Goal: Navigation & Orientation: Find specific page/section

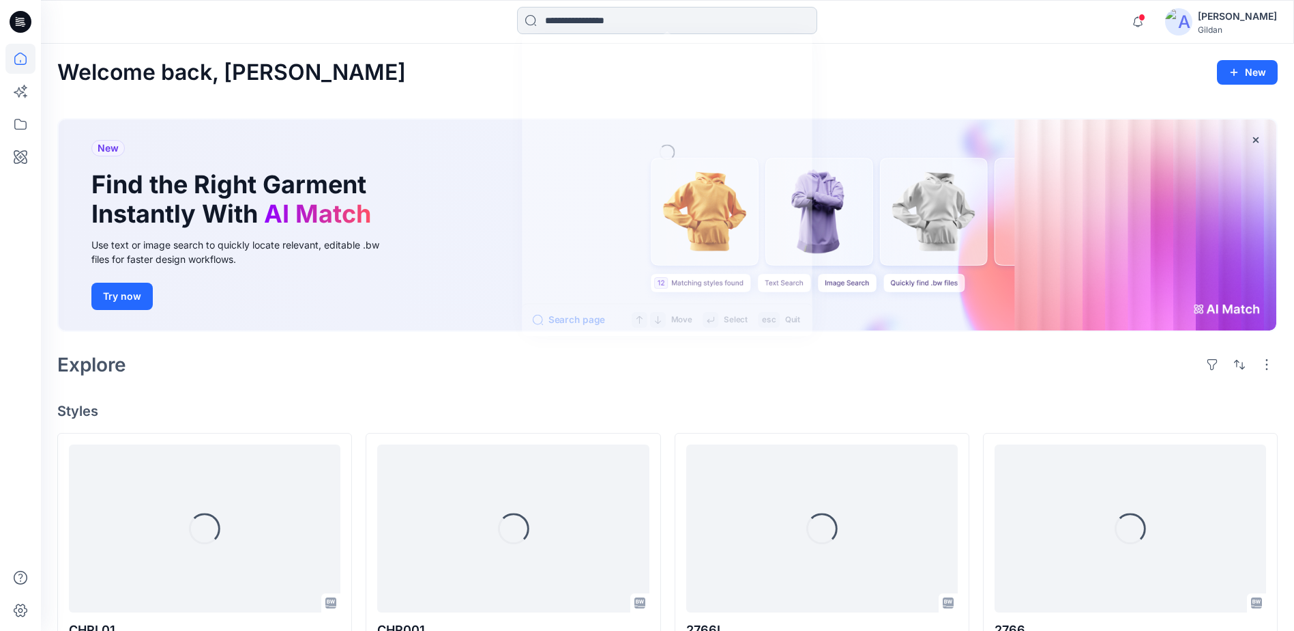
click at [619, 27] on input at bounding box center [667, 20] width 300 height 27
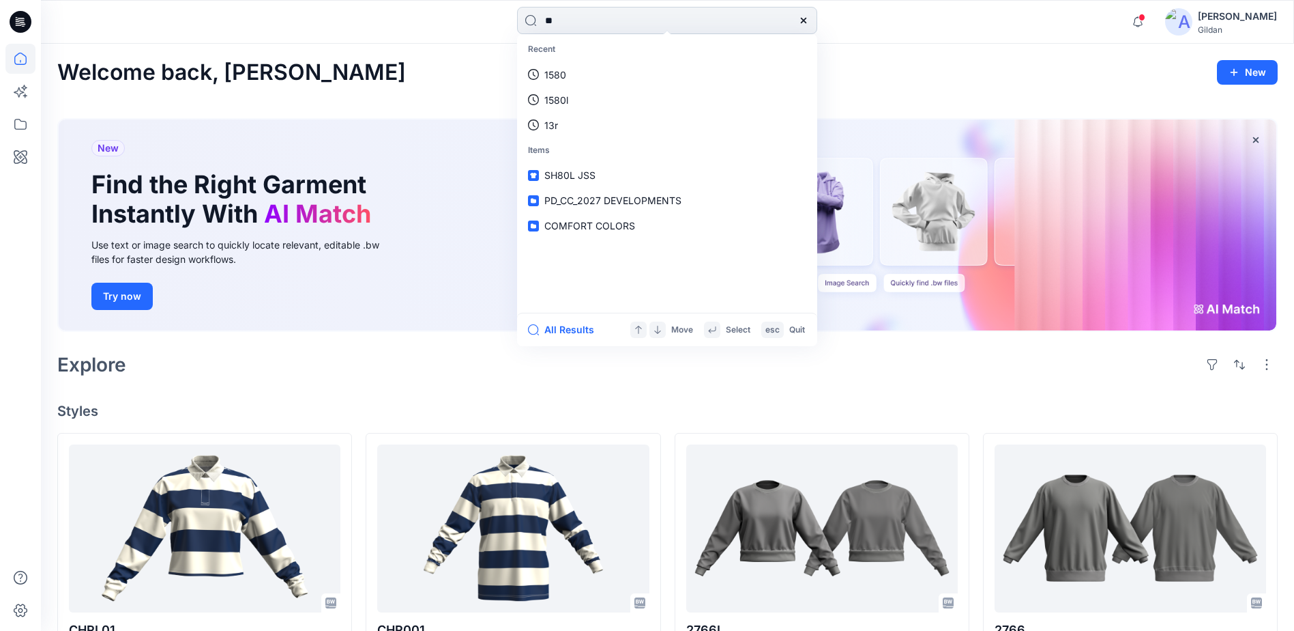
type input "*"
type input "**"
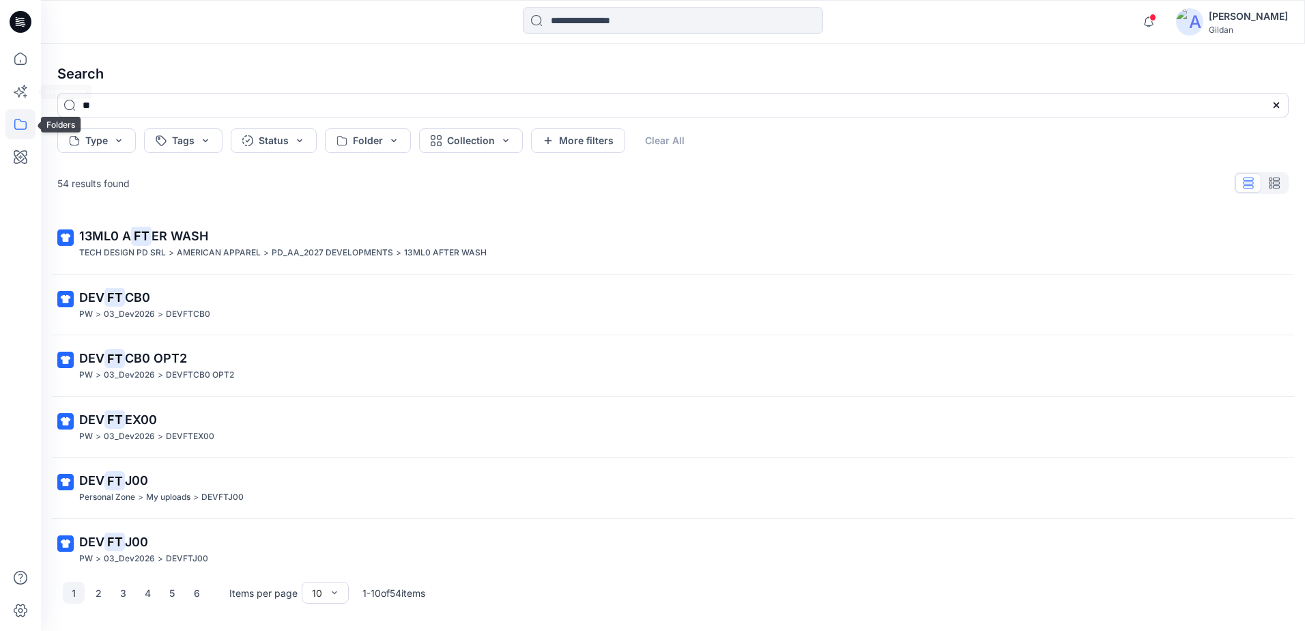
click at [22, 122] on icon at bounding box center [20, 124] width 30 height 30
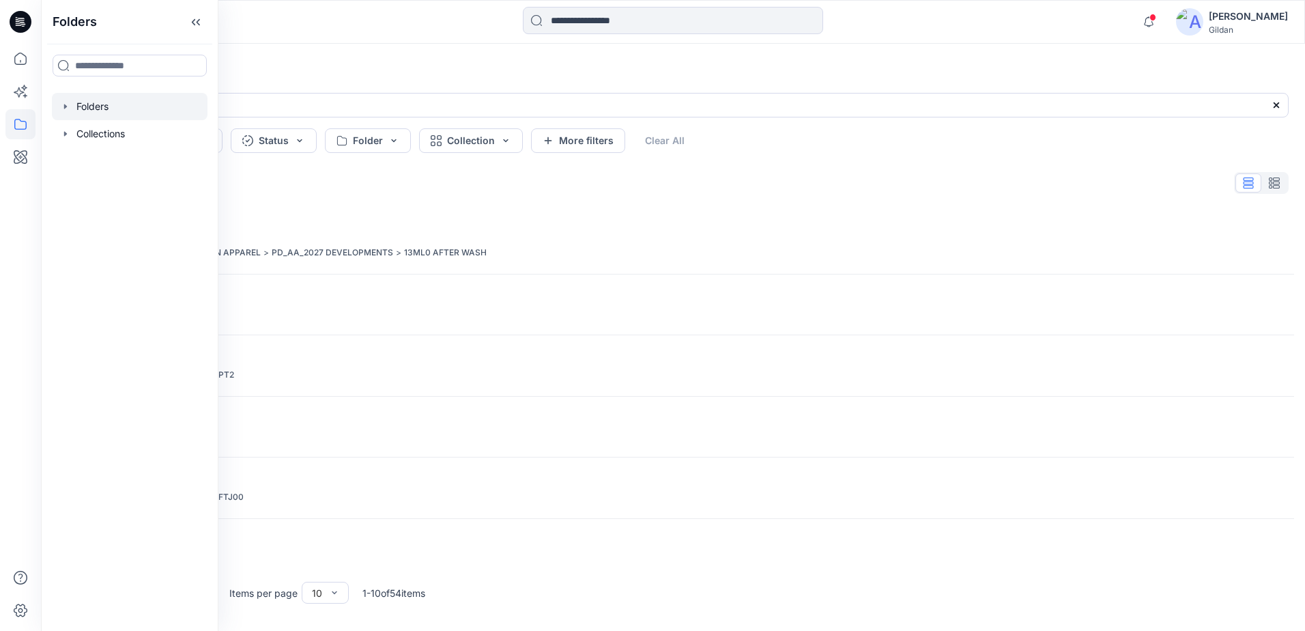
click at [106, 111] on div at bounding box center [130, 106] width 156 height 27
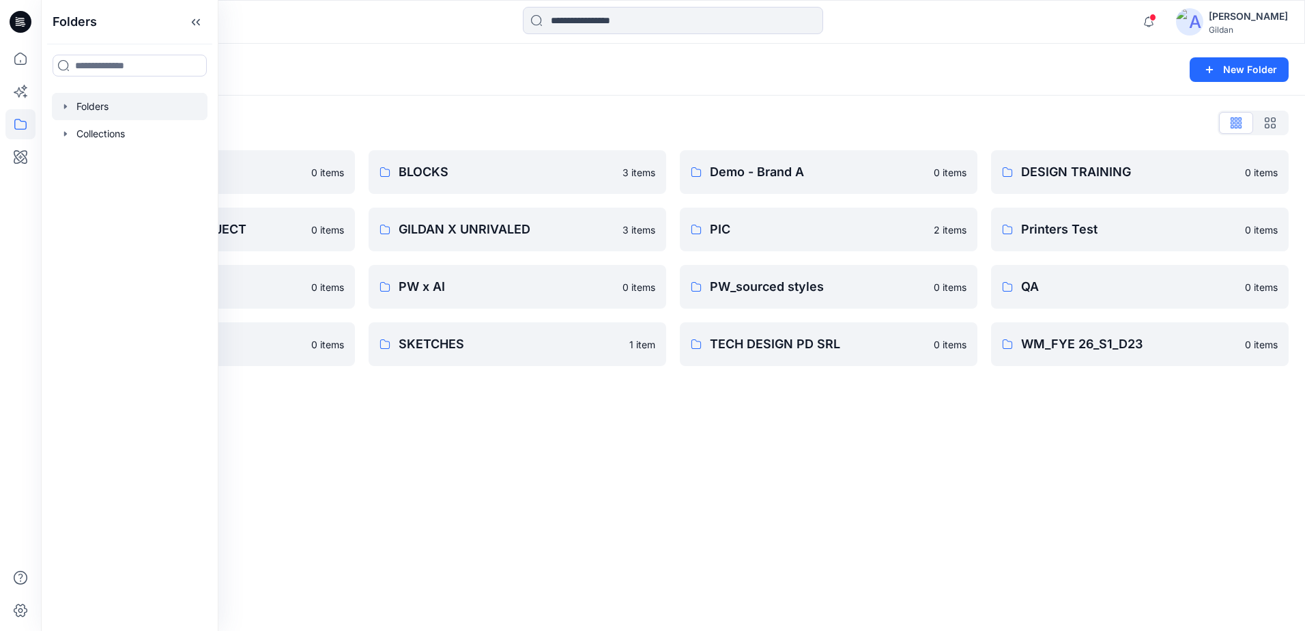
click at [458, 96] on div "Folders List 3D ASSETS 0 items FIT STANDARDS PROJECT 0 items PW 0 items SEDDI V…" at bounding box center [673, 239] width 1264 height 287
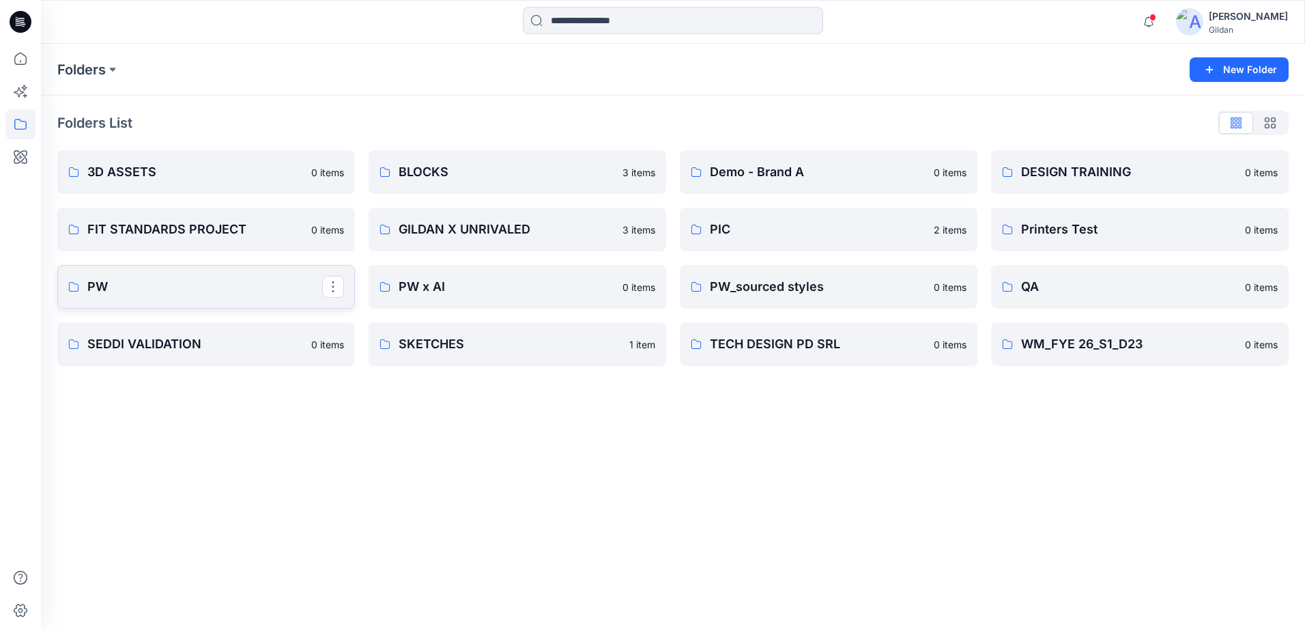
click at [166, 289] on p "PW" at bounding box center [204, 286] width 235 height 19
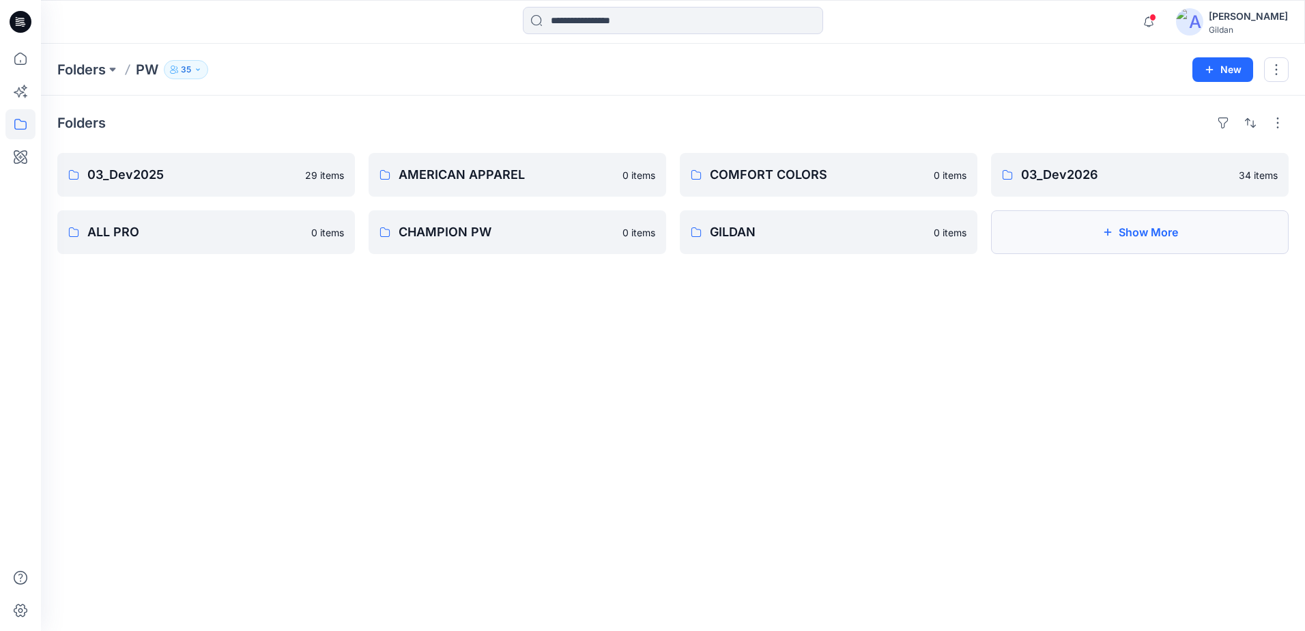
click at [1161, 226] on button "Show More" at bounding box center [1140, 232] width 298 height 44
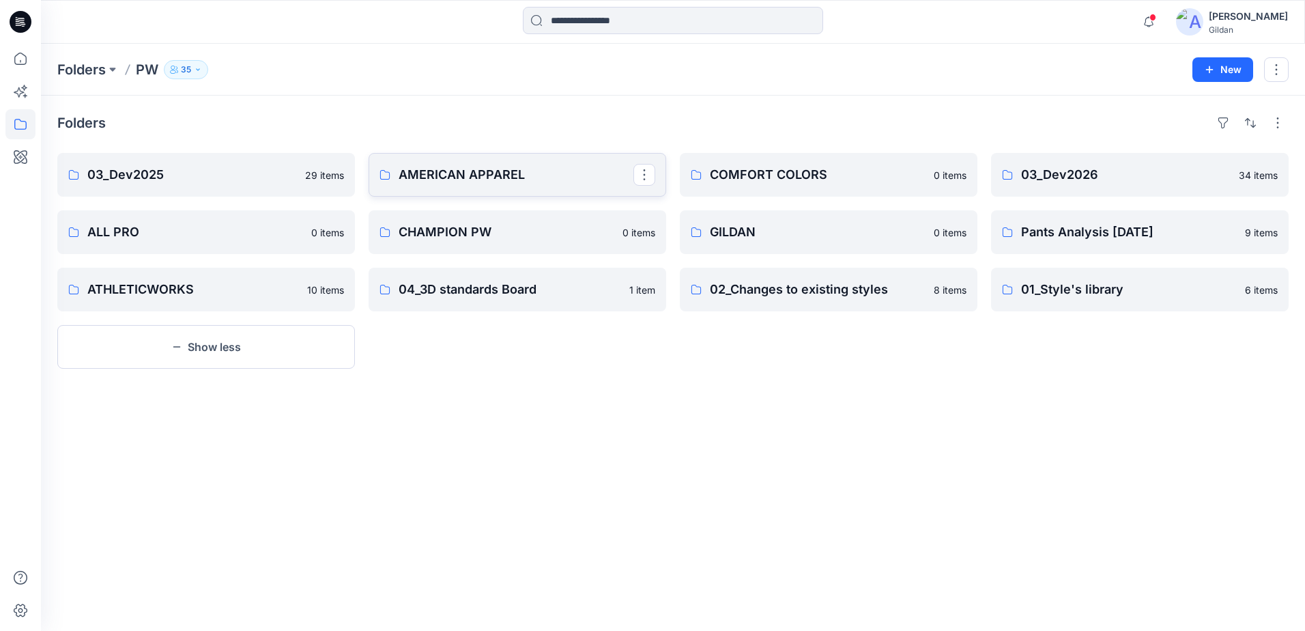
click at [521, 181] on p "AMERICAN APPAREL" at bounding box center [516, 174] width 235 height 19
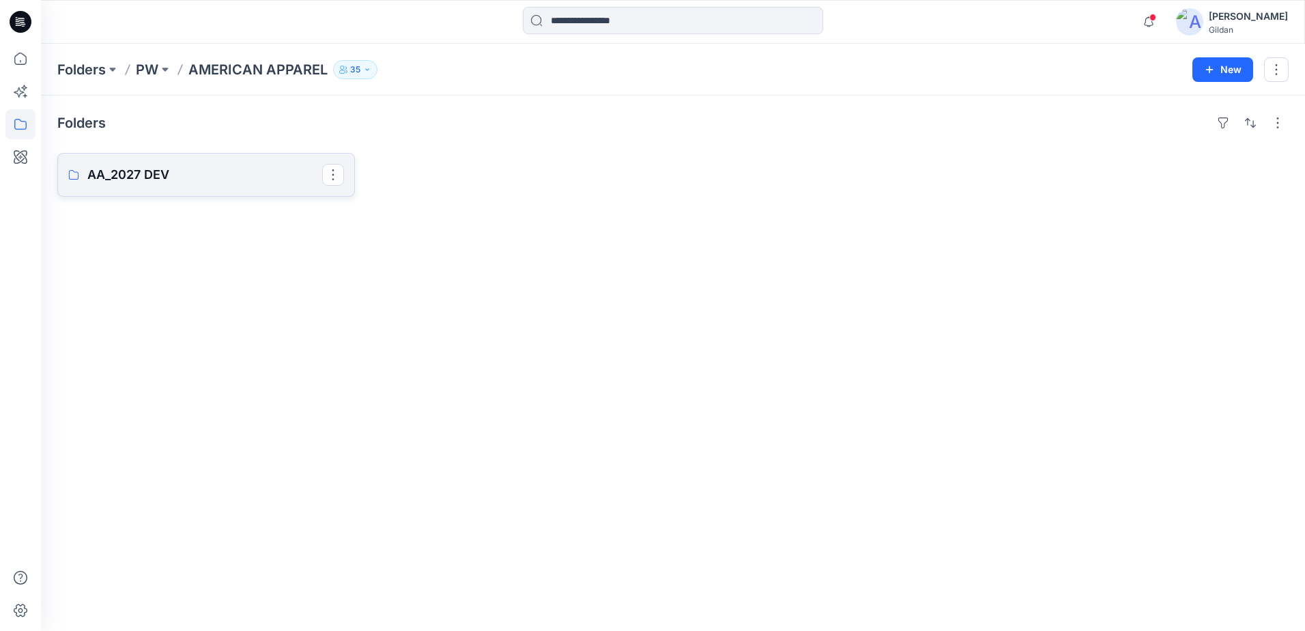
click at [123, 173] on p "AA_2027 DEV" at bounding box center [204, 174] width 235 height 19
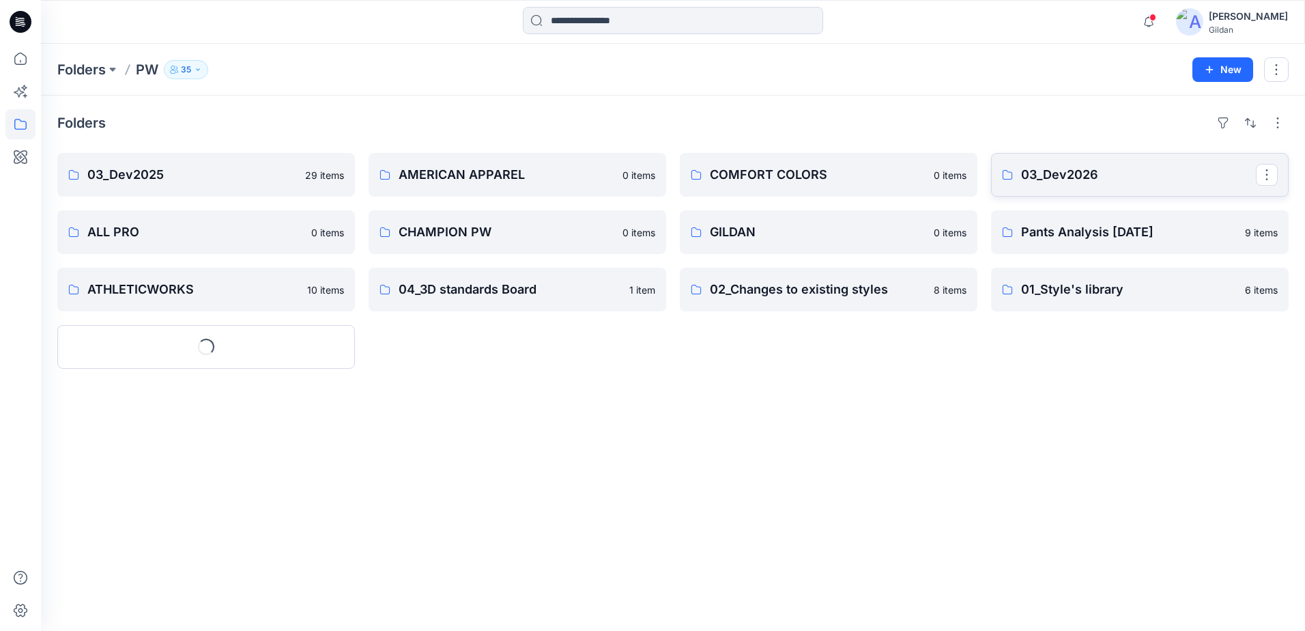
click at [1132, 186] on link "03_Dev2026" at bounding box center [1140, 175] width 298 height 44
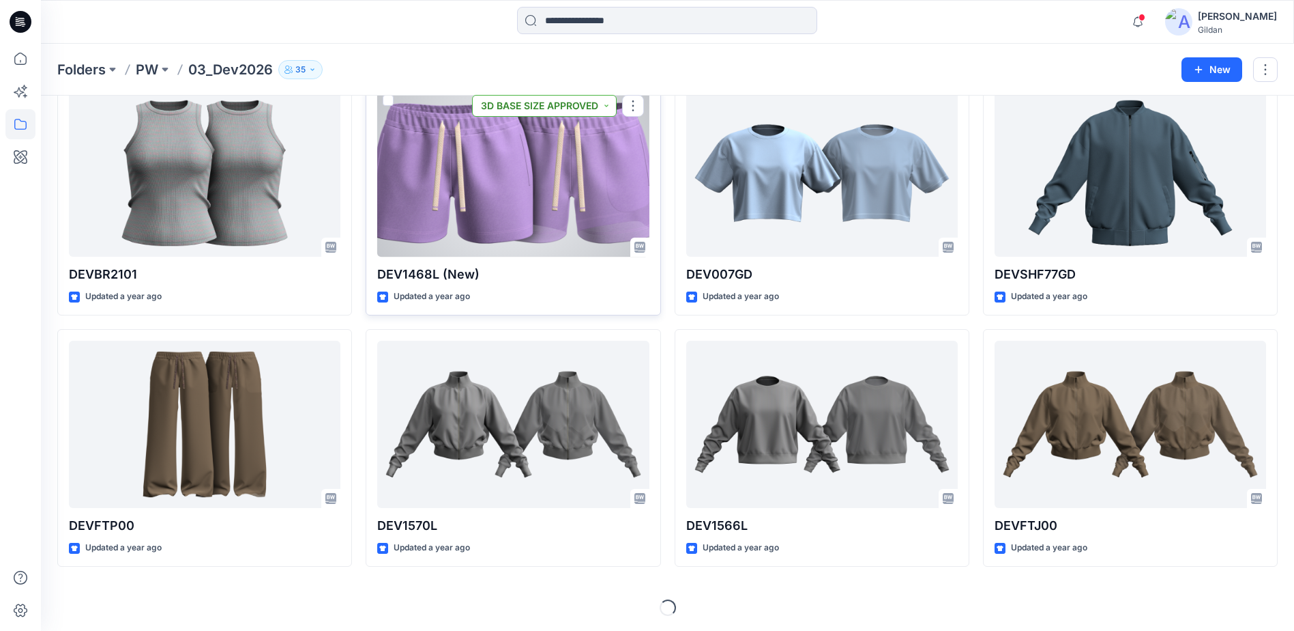
scroll to position [328, 0]
